Goal: Find specific page/section: Find specific page/section

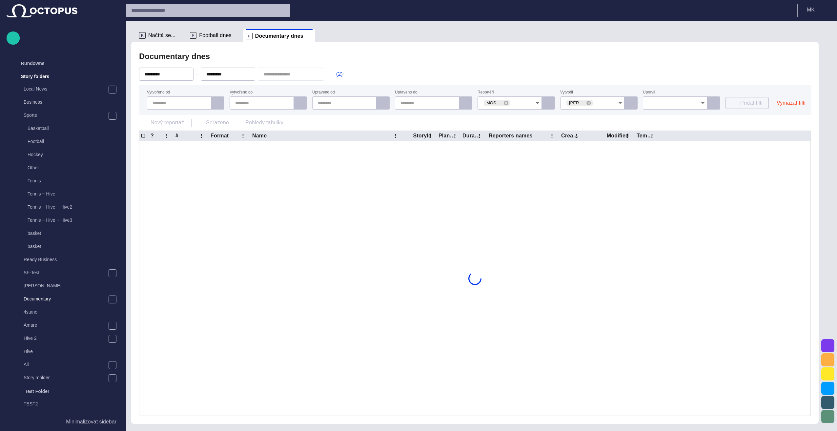
scroll to position [13, 0]
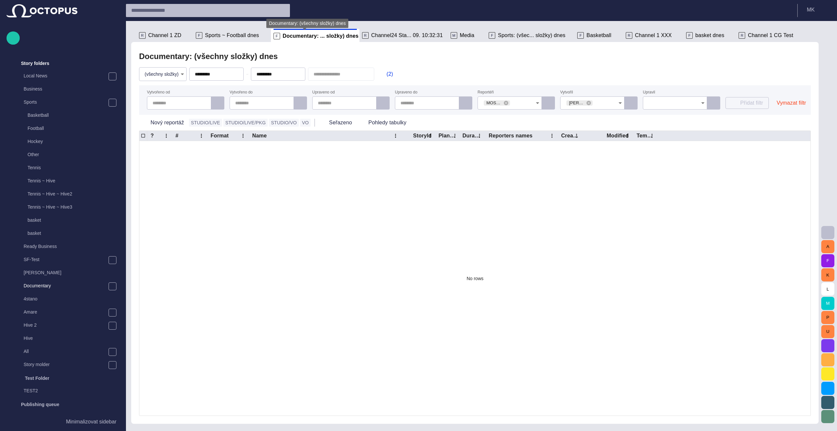
click at [290, 38] on span "Documentary: ... složky) dnes" at bounding box center [321, 36] width 76 height 7
click at [218, 39] on div "F Sports ~ Football dnes" at bounding box center [232, 35] width 72 height 13
click at [233, 36] on span "Sports ~ Football dnes" at bounding box center [232, 35] width 54 height 7
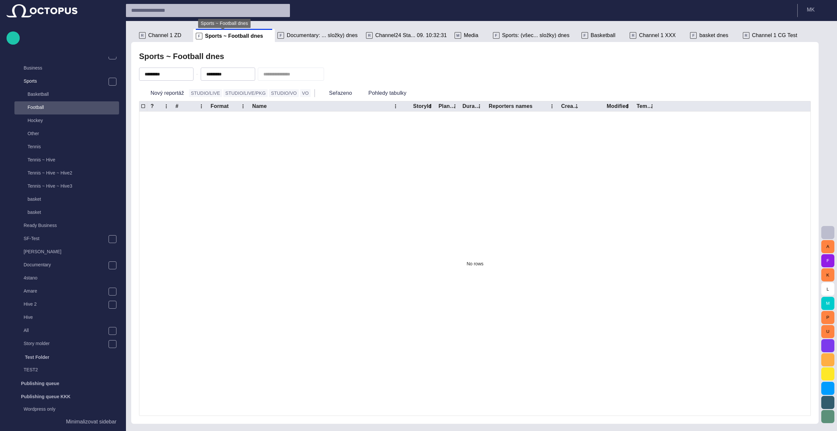
scroll to position [52, 0]
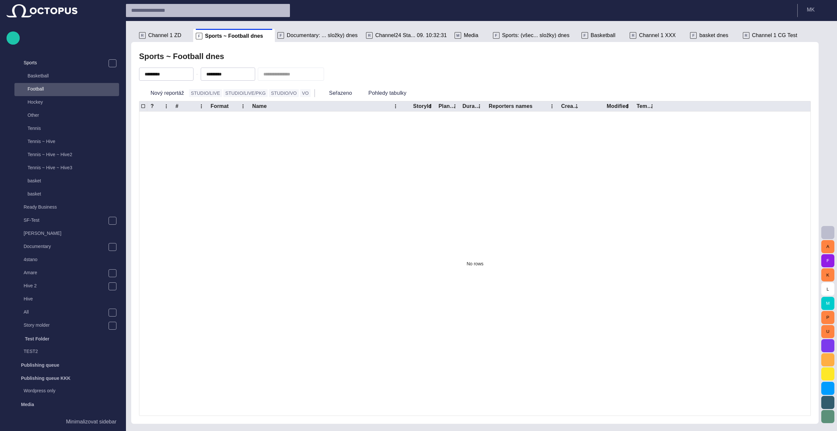
click at [166, 36] on span "Channel 1 ZD" at bounding box center [164, 35] width 33 height 7
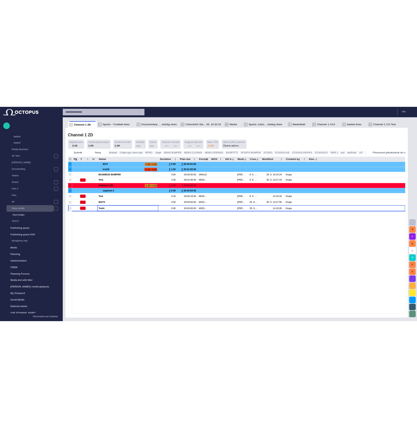
scroll to position [205, 0]
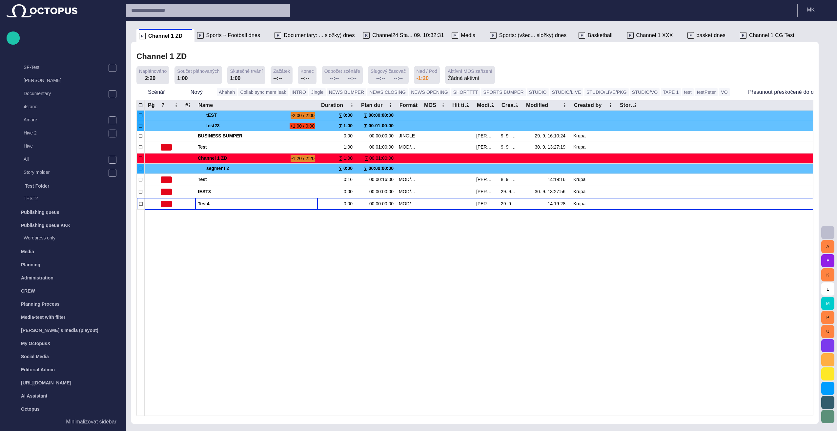
click at [461, 38] on span "Media" at bounding box center [468, 35] width 15 height 7
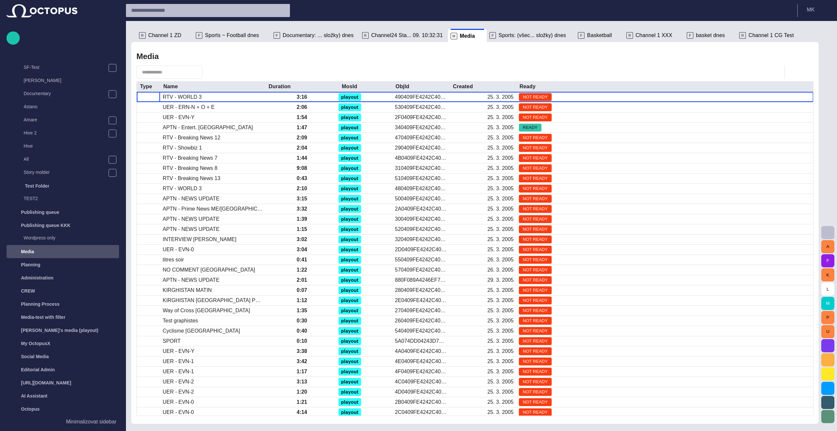
click at [42, 253] on div "Media" at bounding box center [64, 251] width 109 height 10
click at [778, 71] on span "button" at bounding box center [775, 72] width 8 height 8
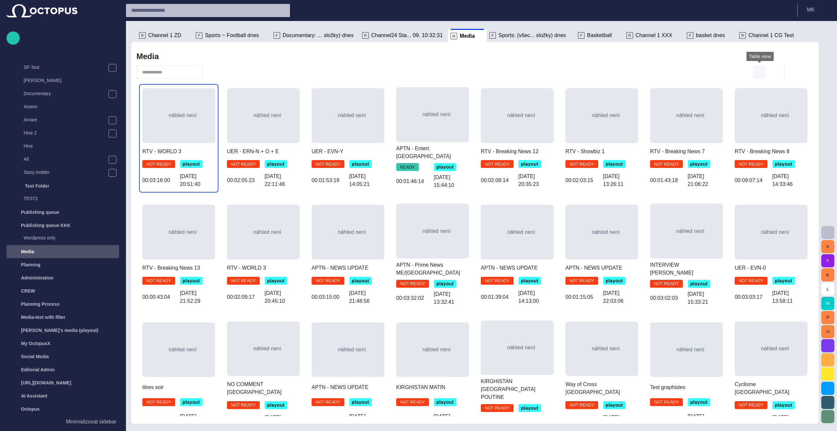
click at [760, 69] on span "button" at bounding box center [759, 72] width 8 height 8
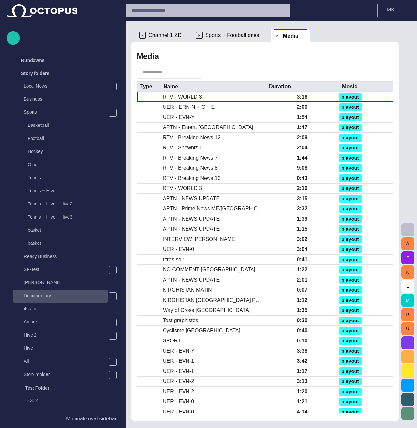
scroll to position [0, 0]
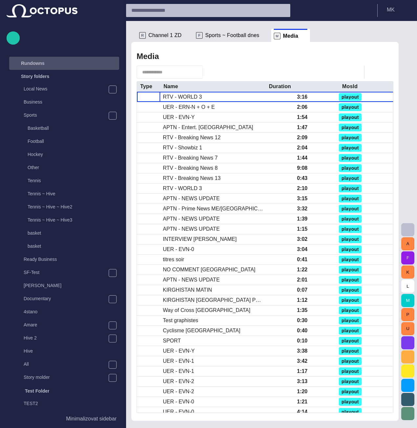
click at [110, 64] on span "main menu" at bounding box center [112, 63] width 5 height 5
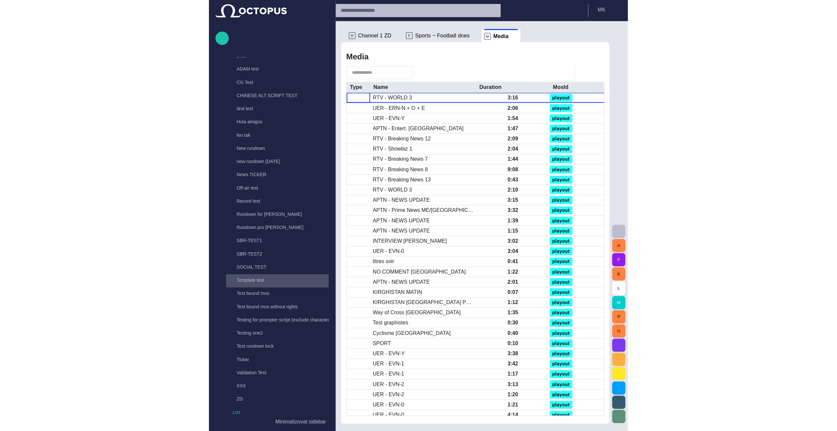
scroll to position [131, 0]
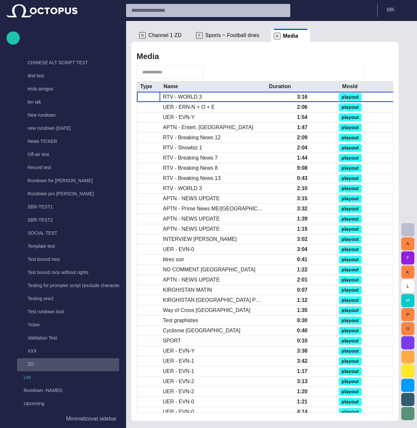
click at [38, 362] on p "ZD" at bounding box center [74, 364] width 92 height 7
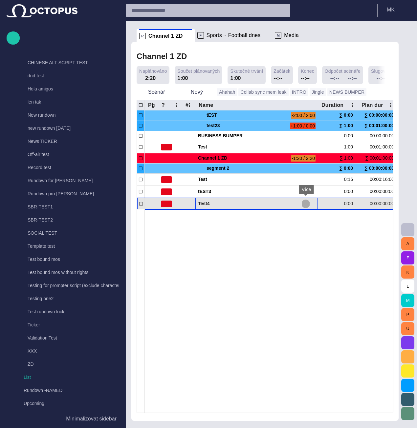
click at [307, 202] on span "button" at bounding box center [305, 203] width 5 height 5
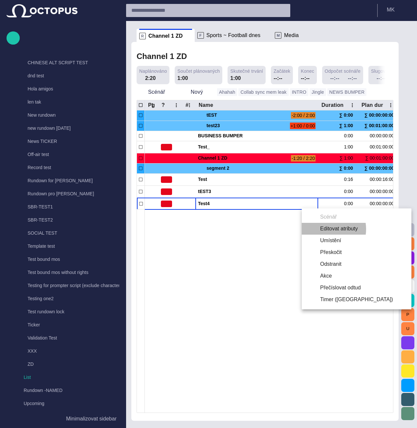
click at [327, 229] on li "Editovat atributy" at bounding box center [356, 229] width 110 height 12
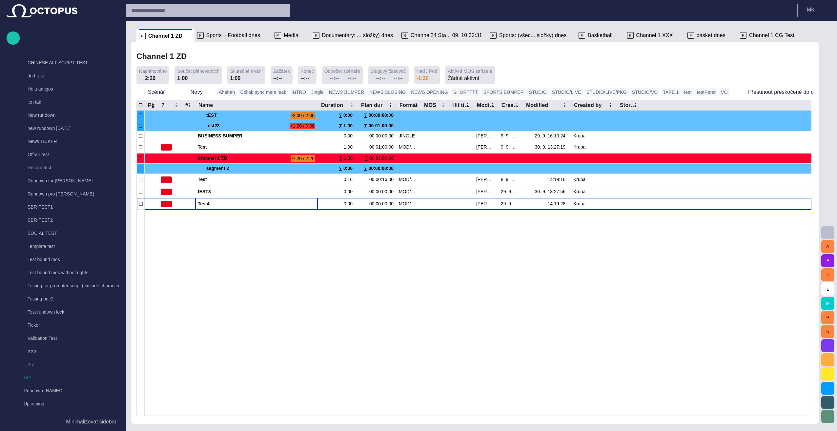
click at [264, 312] on div at bounding box center [478, 312] width 667 height 206
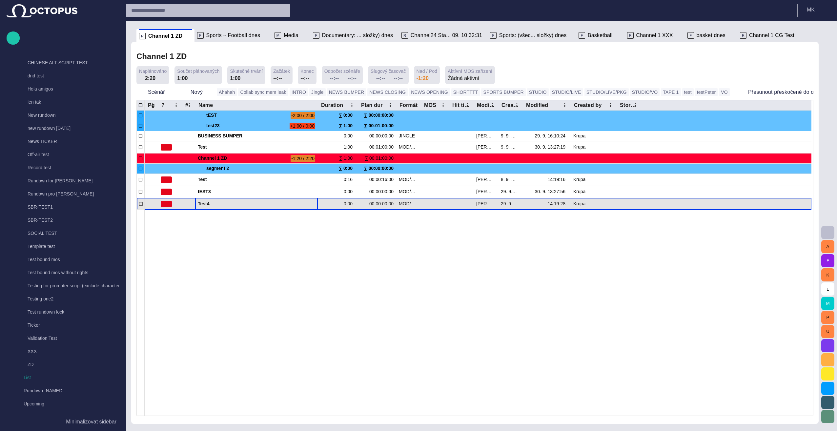
click at [315, 205] on span "button" at bounding box center [313, 203] width 5 height 5
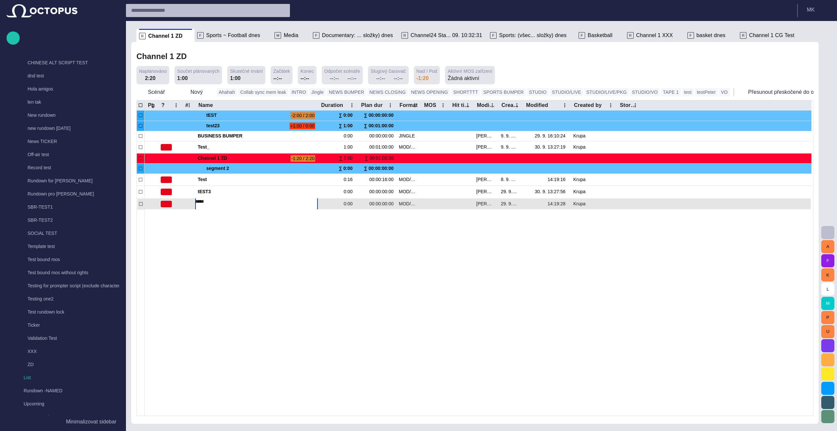
click at [227, 204] on input "*****" at bounding box center [256, 201] width 123 height 7
type input "*****"
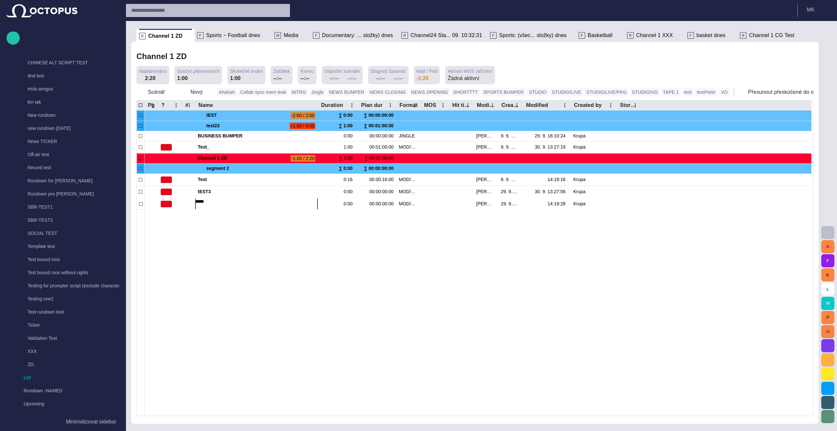
click at [234, 251] on div at bounding box center [478, 312] width 667 height 206
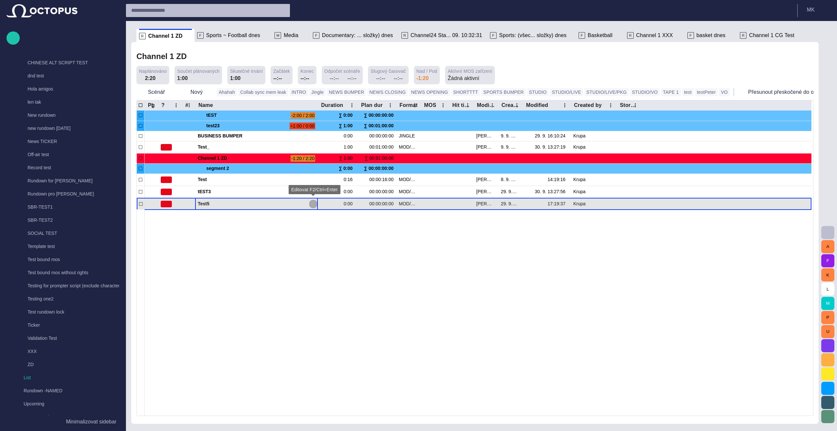
click at [314, 203] on span "button" at bounding box center [313, 203] width 5 height 5
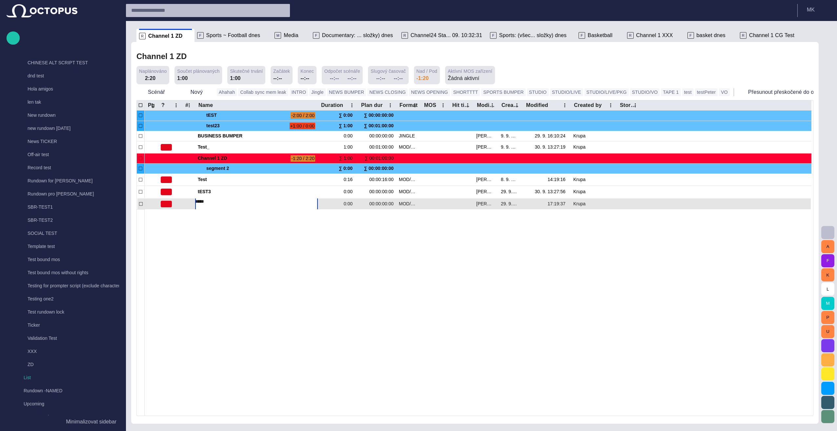
click at [310, 242] on div at bounding box center [478, 312] width 667 height 206
